Goal: Task Accomplishment & Management: Use online tool/utility

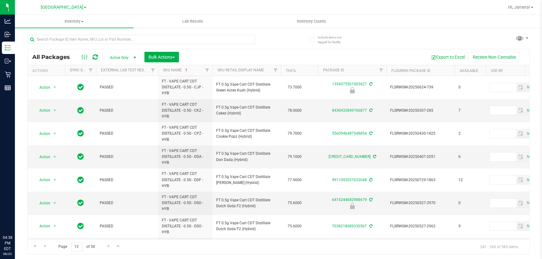
click at [104, 39] on input "text" at bounding box center [141, 39] width 228 height 9
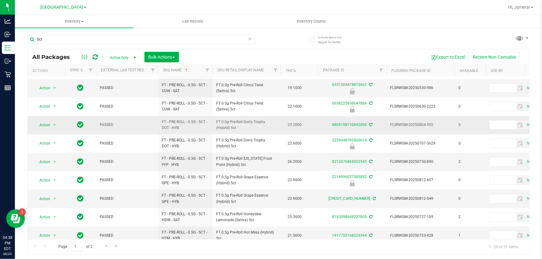
scroll to position [141, 0]
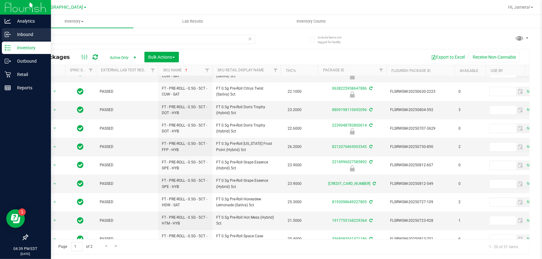
drag, startPoint x: 91, startPoint y: 40, endPoint x: 0, endPoint y: 37, distance: 90.7
click at [0, 37] on div "Analytics Inbound Inventory Outbound Retail Reports 04:39 PM EDT [DATE] 08/23 […" at bounding box center [271, 129] width 542 height 259
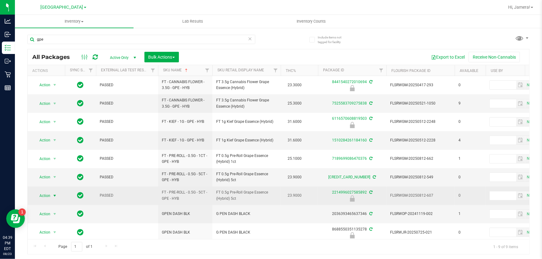
type input "gpe"
click at [49, 194] on span "Action" at bounding box center [42, 196] width 17 height 9
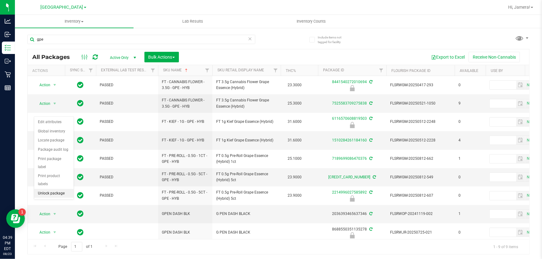
click at [60, 189] on li "Unlock package" at bounding box center [53, 193] width 39 height 9
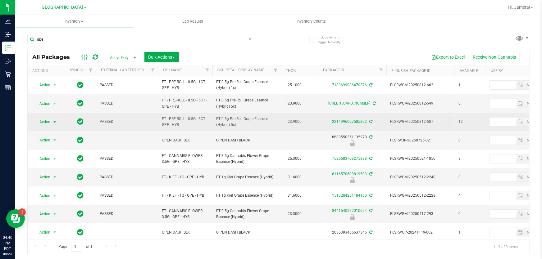
click at [41, 123] on span "Action" at bounding box center [42, 122] width 17 height 9
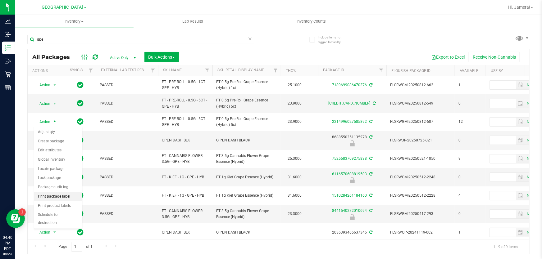
click at [54, 197] on li "Print package label" at bounding box center [58, 196] width 48 height 9
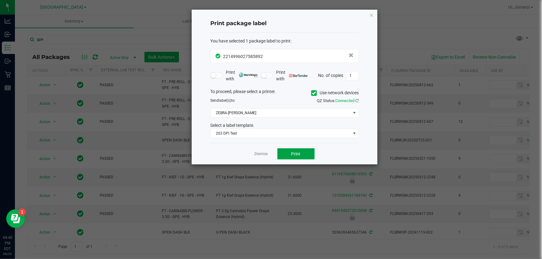
click at [298, 154] on span "Print" at bounding box center [295, 154] width 9 height 5
